Goal: Task Accomplishment & Management: Manage account settings

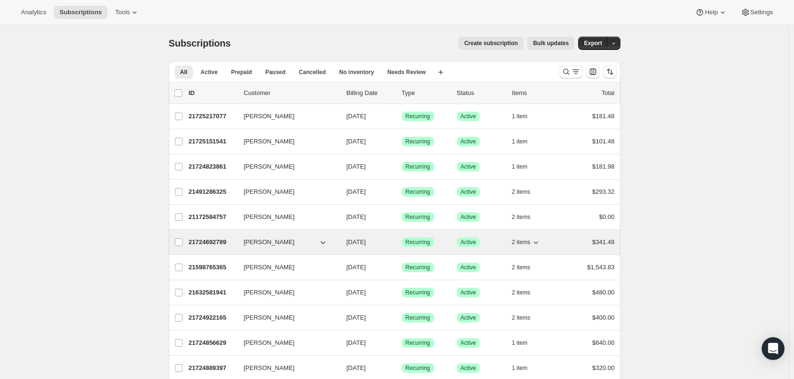
click at [202, 242] on p "21724692789" at bounding box center [213, 243] width 48 height 10
click at [539, 243] on icon "button" at bounding box center [536, 243] width 5 height 3
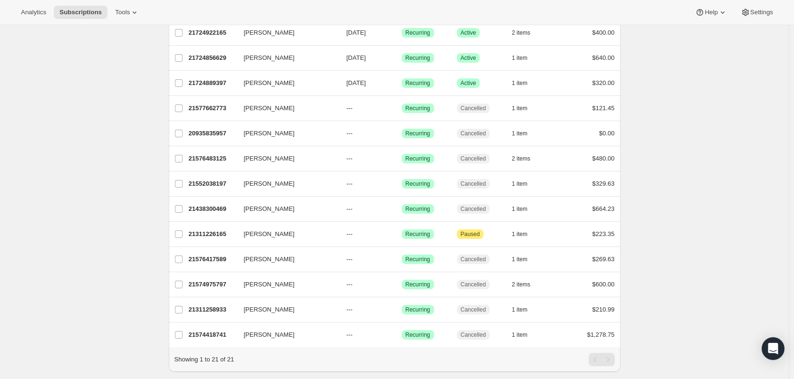
scroll to position [314, 0]
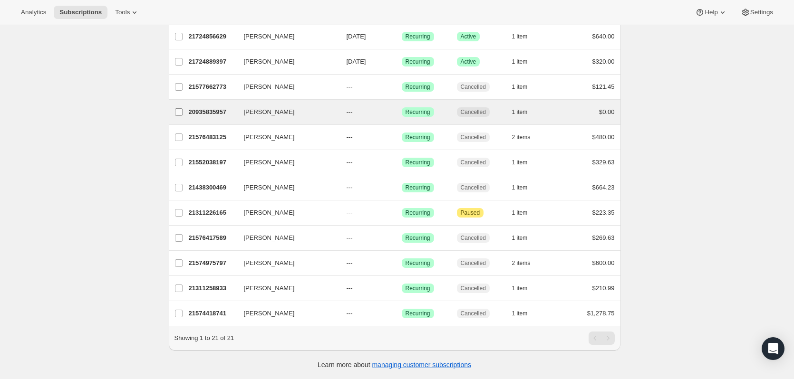
click at [181, 108] on input "[PERSON_NAME]" at bounding box center [179, 112] width 8 height 8
checkbox input "true"
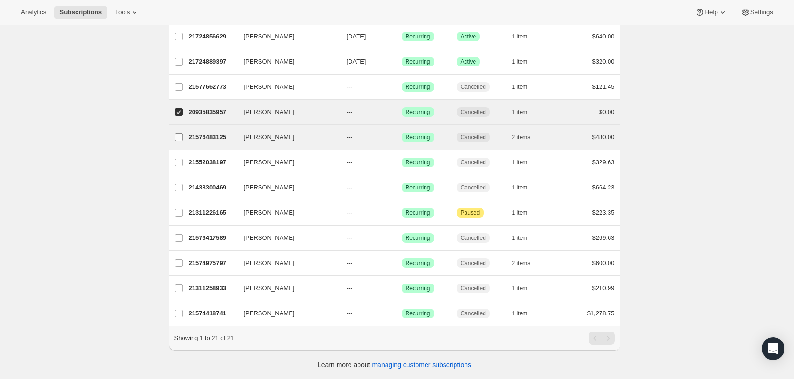
click at [180, 134] on input "[PERSON_NAME]" at bounding box center [179, 138] width 8 height 8
checkbox input "true"
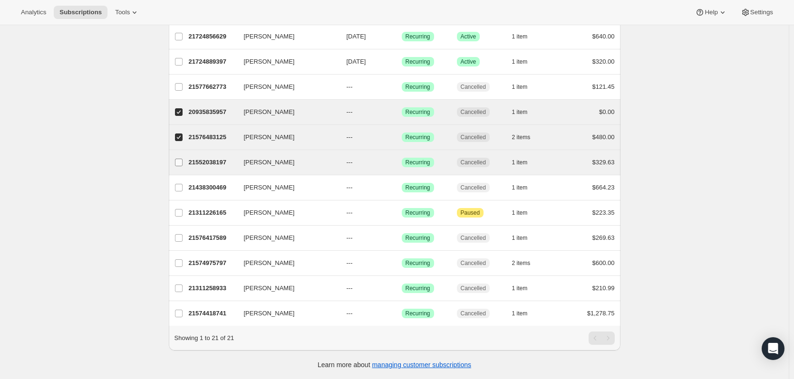
click at [181, 159] on input "[PERSON_NAME]" at bounding box center [179, 163] width 8 height 8
checkbox input "true"
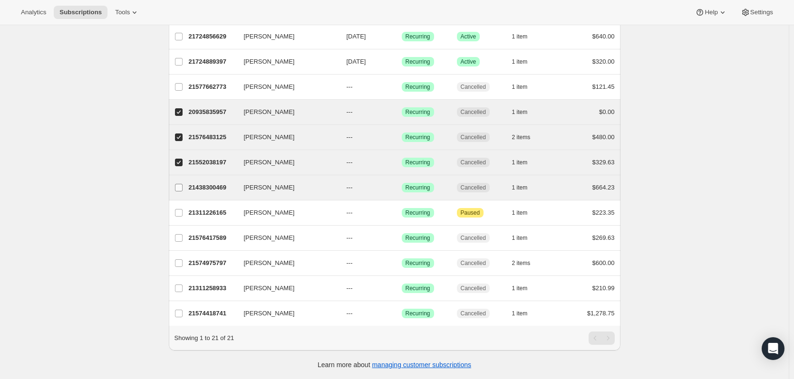
click at [177, 184] on input "[PERSON_NAME]" at bounding box center [179, 188] width 8 height 8
checkbox input "true"
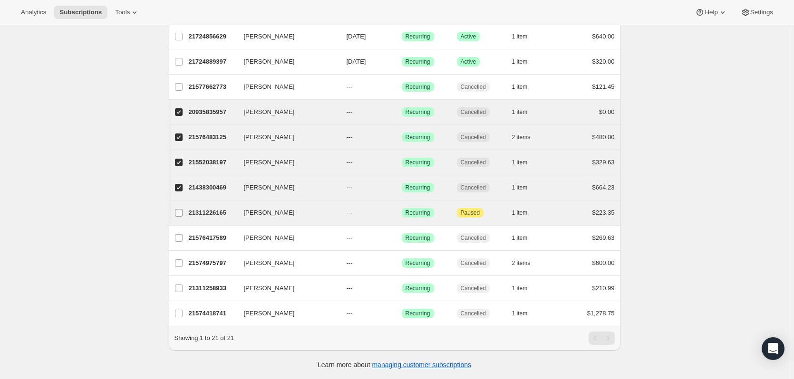
click at [181, 209] on input "[PERSON_NAME]" at bounding box center [179, 213] width 8 height 8
checkbox input "true"
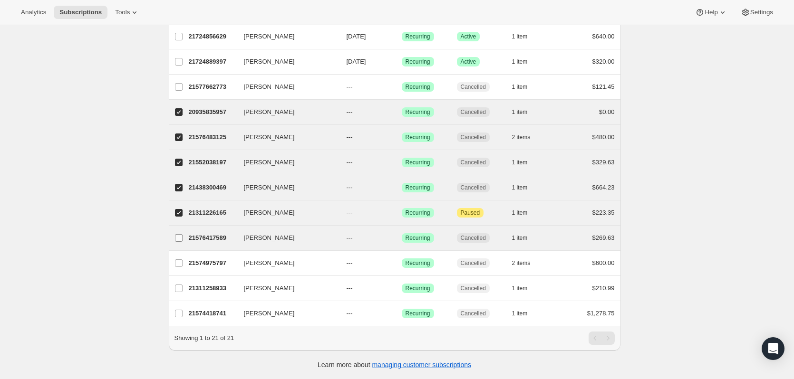
click at [183, 234] on input "[PERSON_NAME]" at bounding box center [179, 238] width 8 height 8
checkbox input "true"
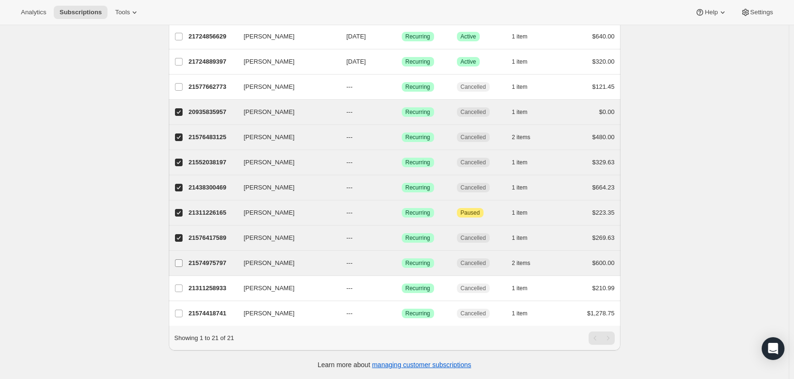
click at [182, 260] on input "[PERSON_NAME]" at bounding box center [179, 264] width 8 height 8
checkbox input "true"
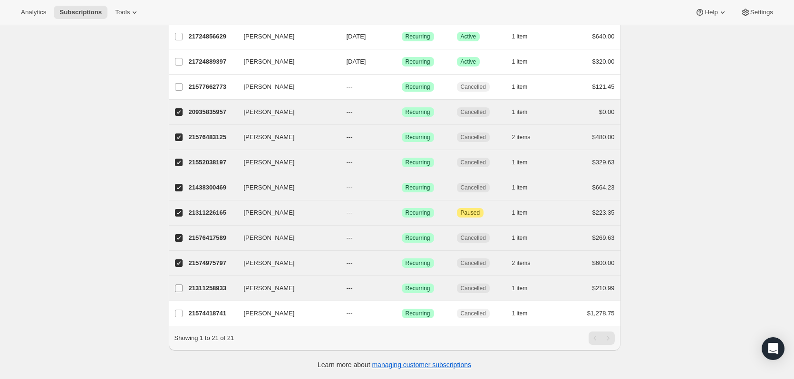
click at [181, 285] on input "[PERSON_NAME]" at bounding box center [179, 289] width 8 height 8
checkbox input "true"
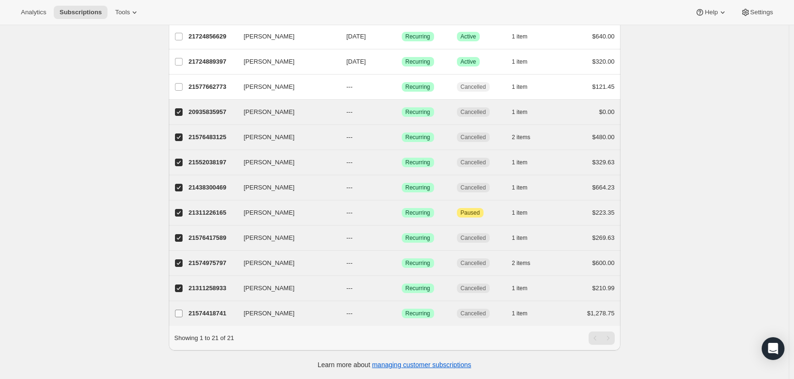
click at [181, 310] on input "[PERSON_NAME]" at bounding box center [179, 314] width 8 height 8
checkbox input "true"
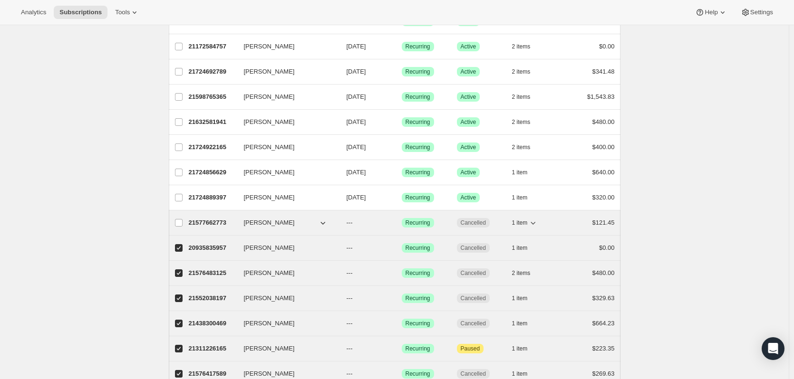
scroll to position [124, 0]
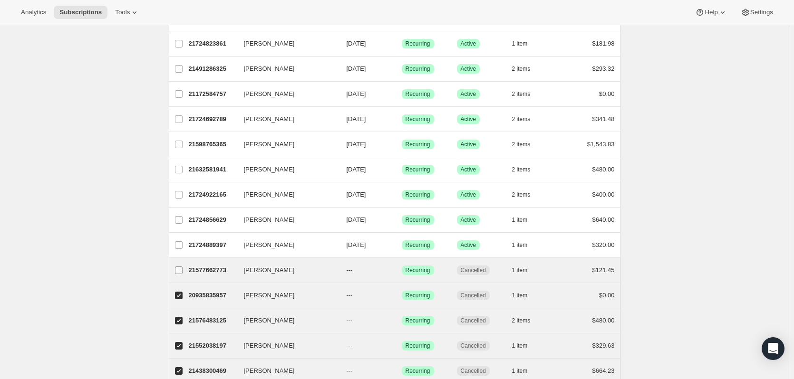
click at [182, 271] on input "[PERSON_NAME]" at bounding box center [179, 271] width 8 height 8
checkbox input "true"
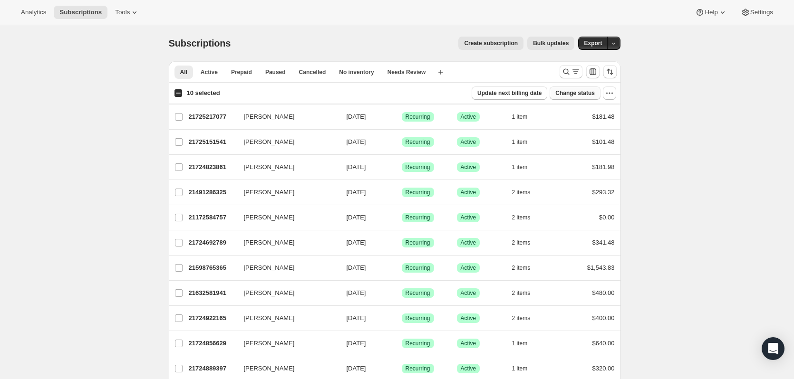
click at [577, 95] on span "Change status" at bounding box center [574, 93] width 39 height 8
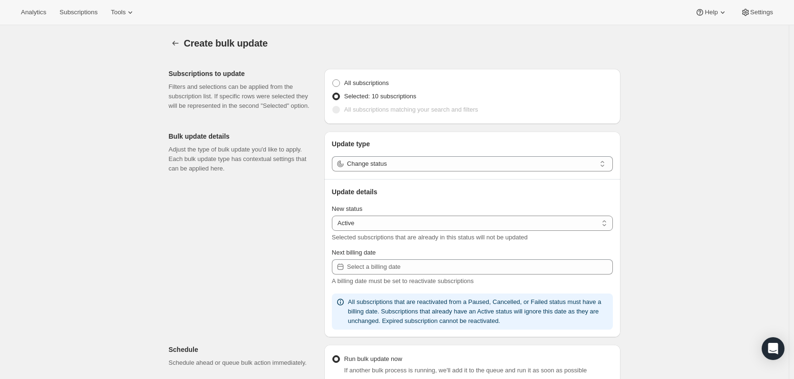
select select "17"
click at [605, 164] on icon at bounding box center [603, 164] width 10 height 10
click at [609, 222] on select "Active Paused Cancelled" at bounding box center [472, 223] width 281 height 15
click at [75, 7] on button "Subscriptions" at bounding box center [78, 12] width 49 height 13
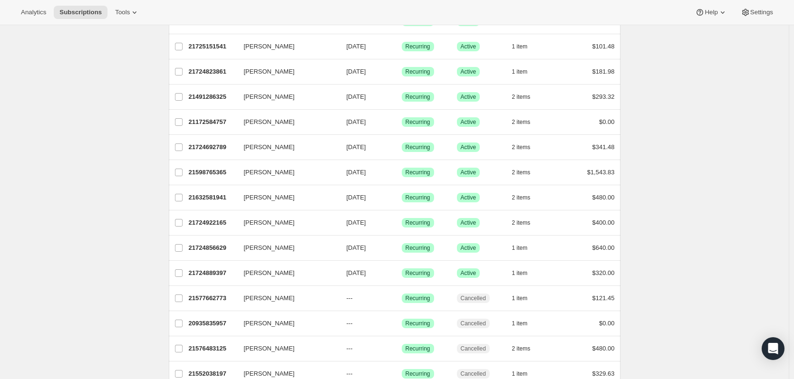
scroll to position [48, 0]
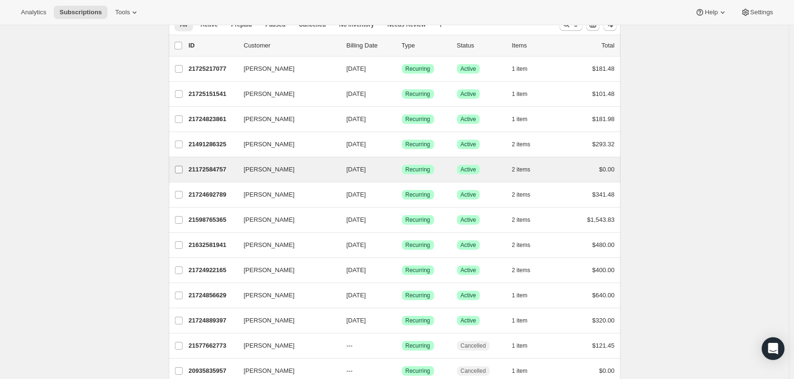
click at [183, 171] on input "[PERSON_NAME]" at bounding box center [179, 170] width 8 height 8
checkbox input "true"
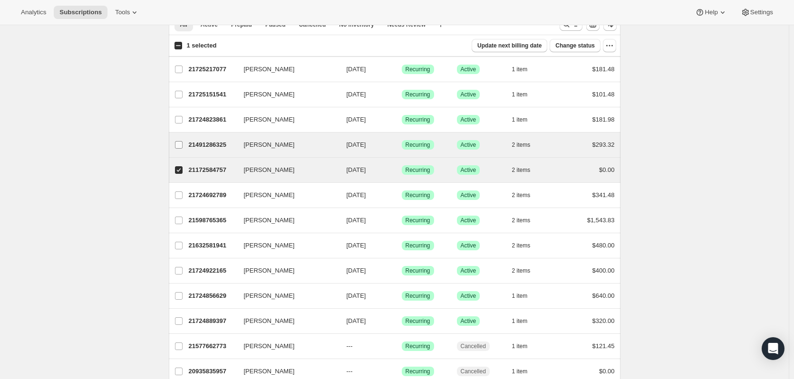
click at [179, 144] on input "[PERSON_NAME]" at bounding box center [179, 145] width 8 height 8
checkbox input "true"
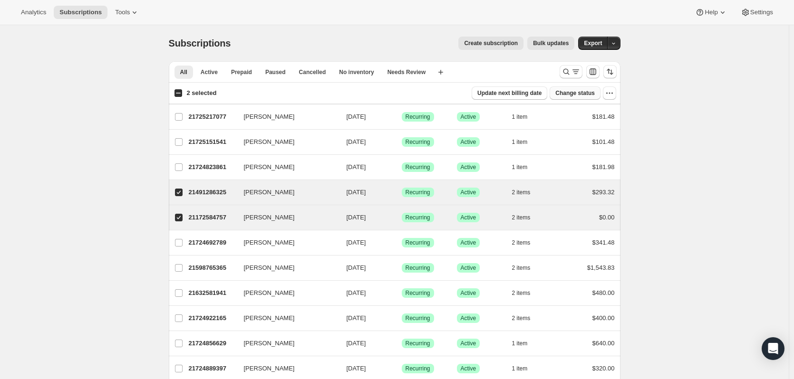
click at [586, 92] on span "Change status" at bounding box center [574, 93] width 39 height 8
select select "17"
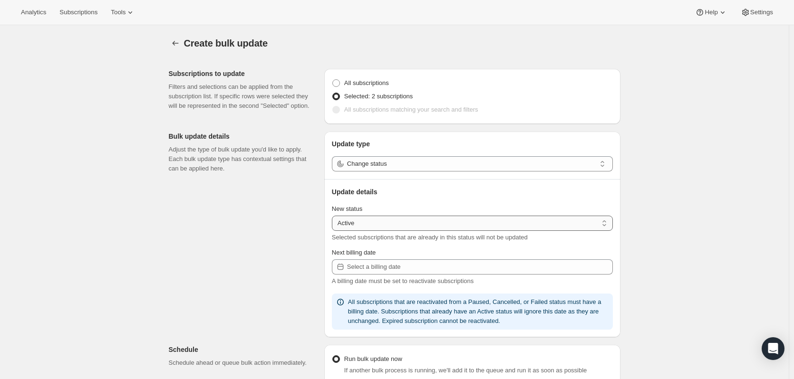
click at [604, 223] on select "Active Paused Cancelled" at bounding box center [472, 223] width 281 height 15
select select "cancelled"
click at [334, 216] on select "Active Paused Cancelled" at bounding box center [472, 223] width 281 height 15
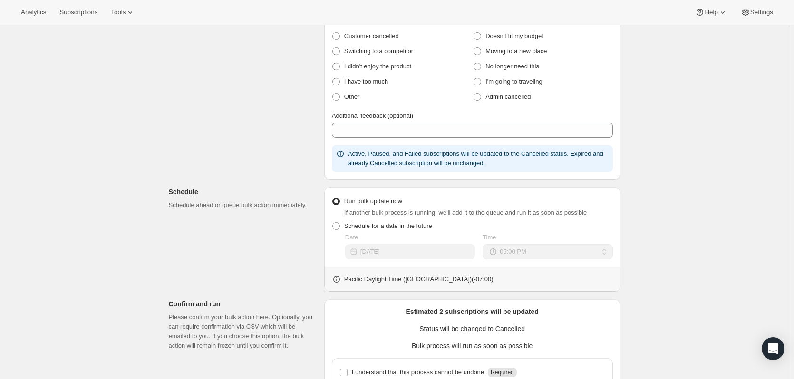
scroll to position [368, 0]
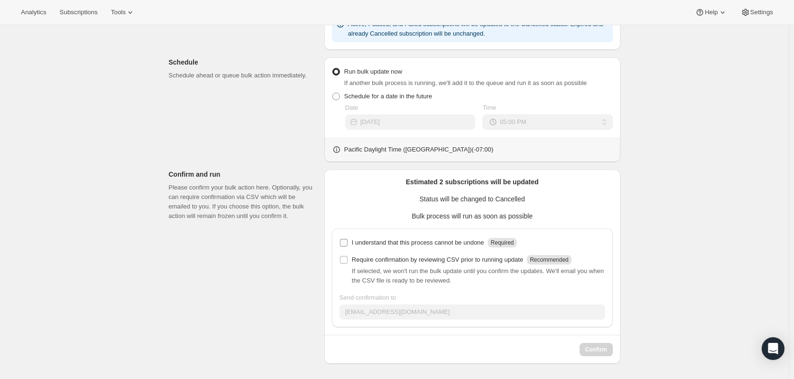
click at [345, 243] on input "I understand that this process cannot be undone Required" at bounding box center [344, 243] width 8 height 8
checkbox input "true"
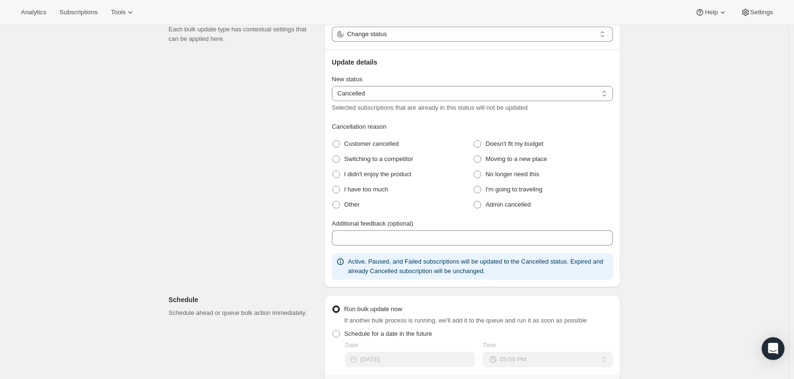
scroll to position [82, 0]
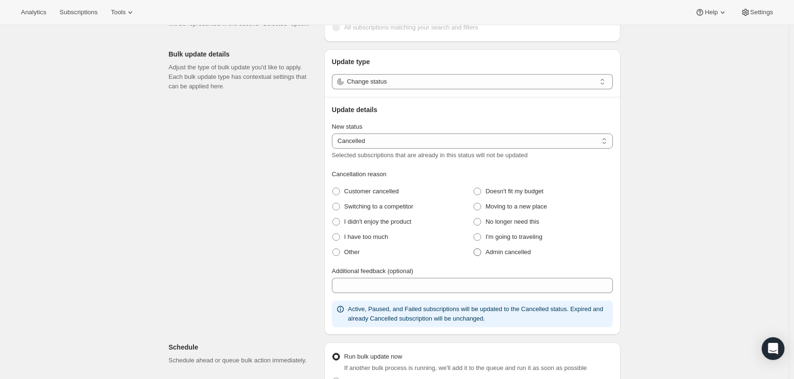
click at [476, 252] on span at bounding box center [478, 253] width 8 height 8
click at [474, 249] on cancelled "Admin cancelled" at bounding box center [474, 249] width 0 height 0
radio cancelled "true"
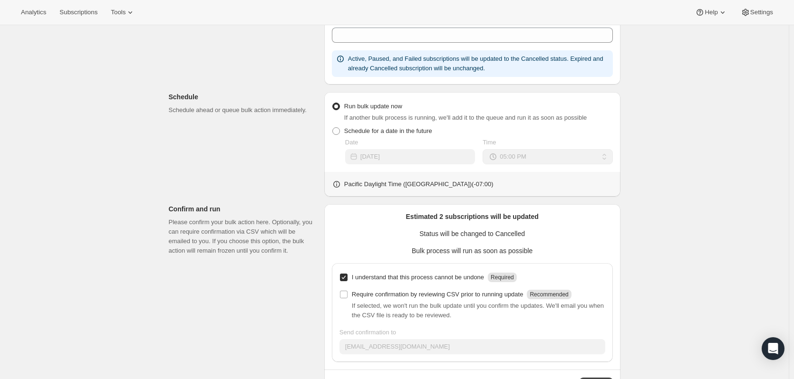
scroll to position [368, 0]
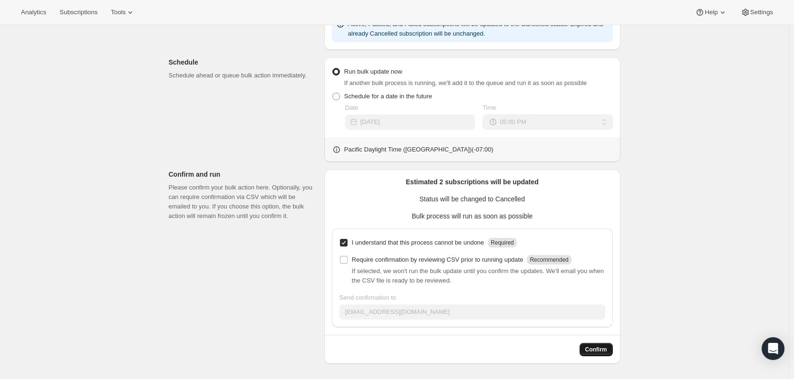
click at [595, 352] on span "Confirm" at bounding box center [596, 350] width 22 height 8
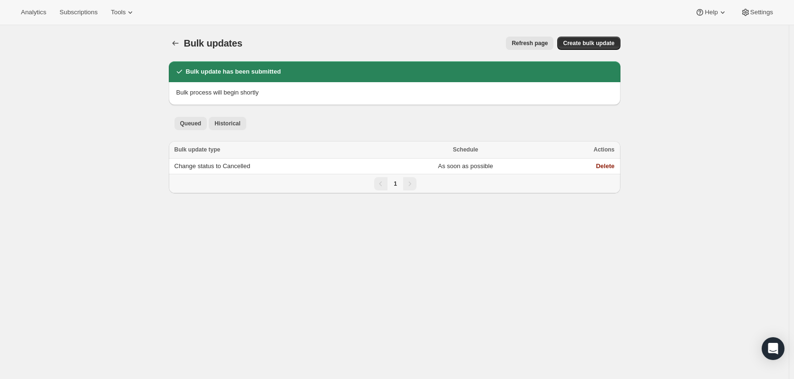
click at [222, 122] on span "Historical" at bounding box center [227, 124] width 26 height 8
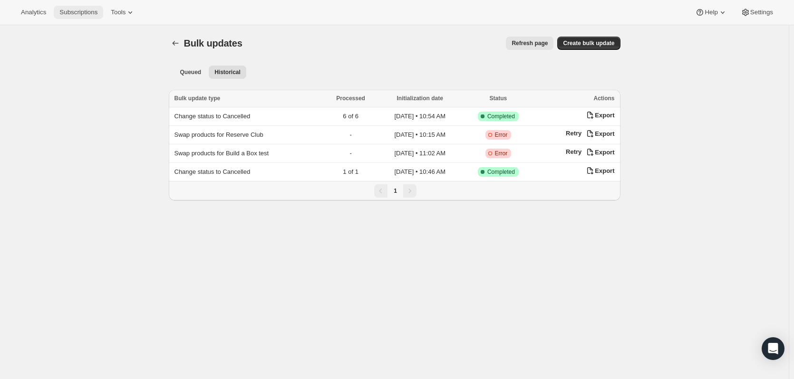
click at [72, 13] on span "Subscriptions" at bounding box center [78, 13] width 38 height 8
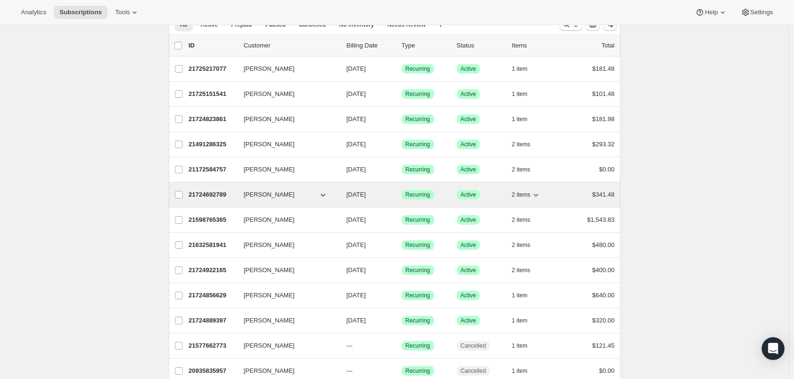
scroll to position [95, 0]
